Goal: Register for event/course

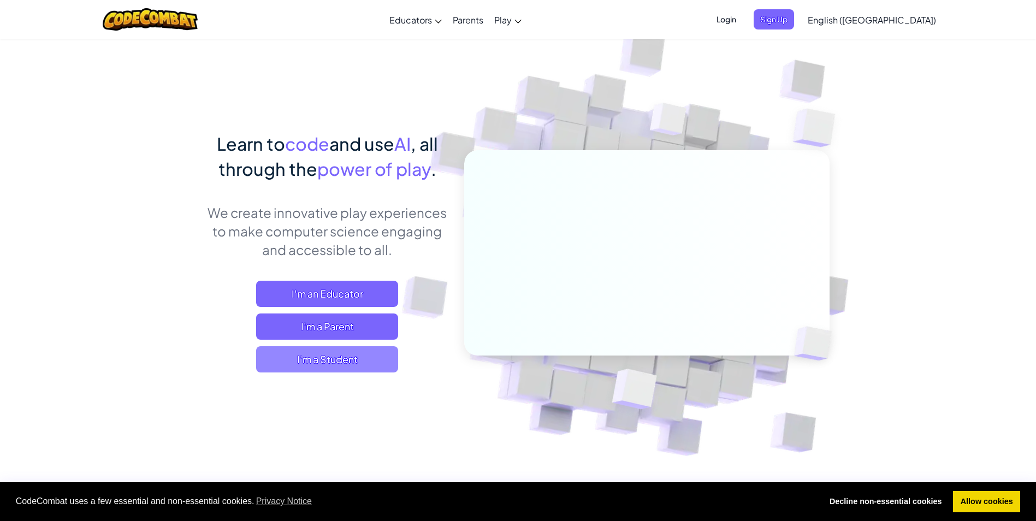
click at [323, 353] on span "I'm a Student" at bounding box center [327, 359] width 142 height 26
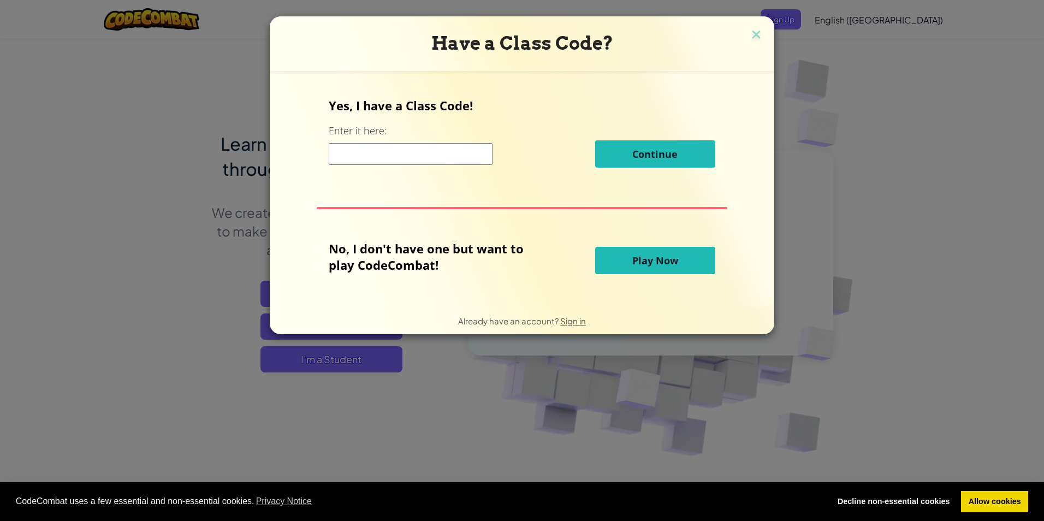
click at [409, 151] on input at bounding box center [411, 154] width 164 height 22
click at [636, 263] on span "Play Now" at bounding box center [655, 260] width 46 height 13
